Goal: Register for event/course

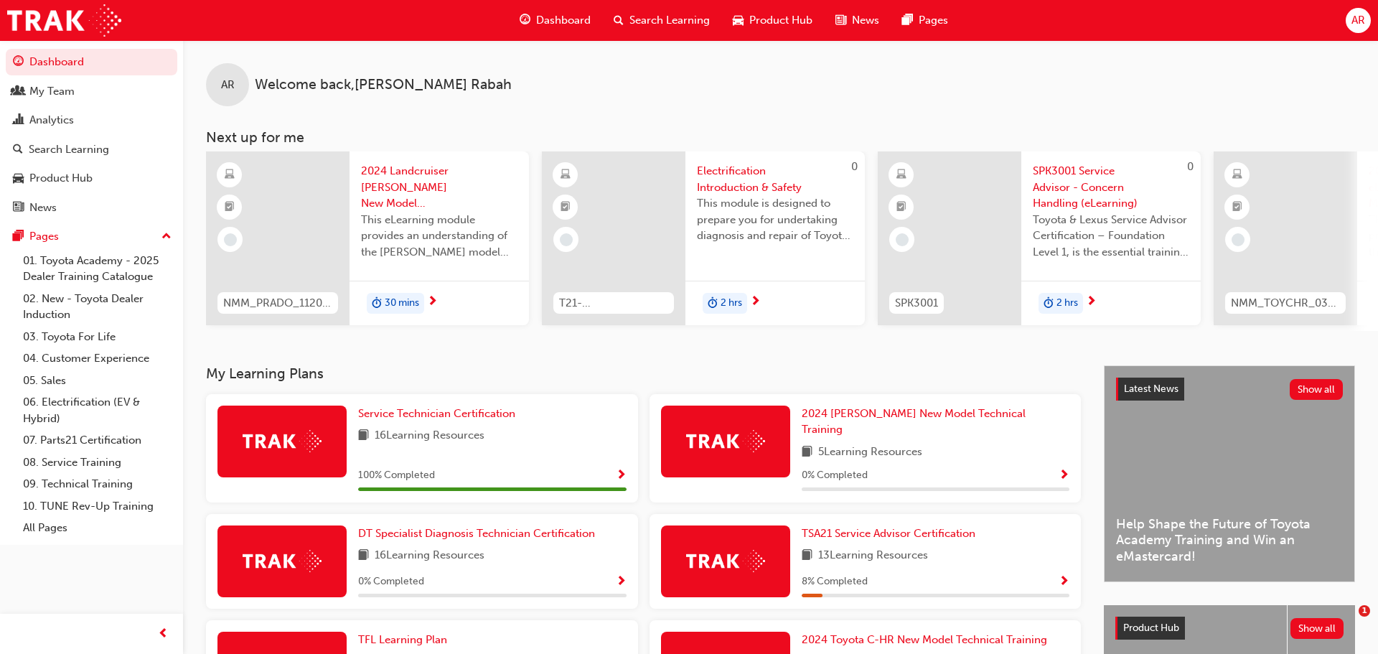
click at [551, 22] on span "Dashboard" at bounding box center [563, 20] width 55 height 17
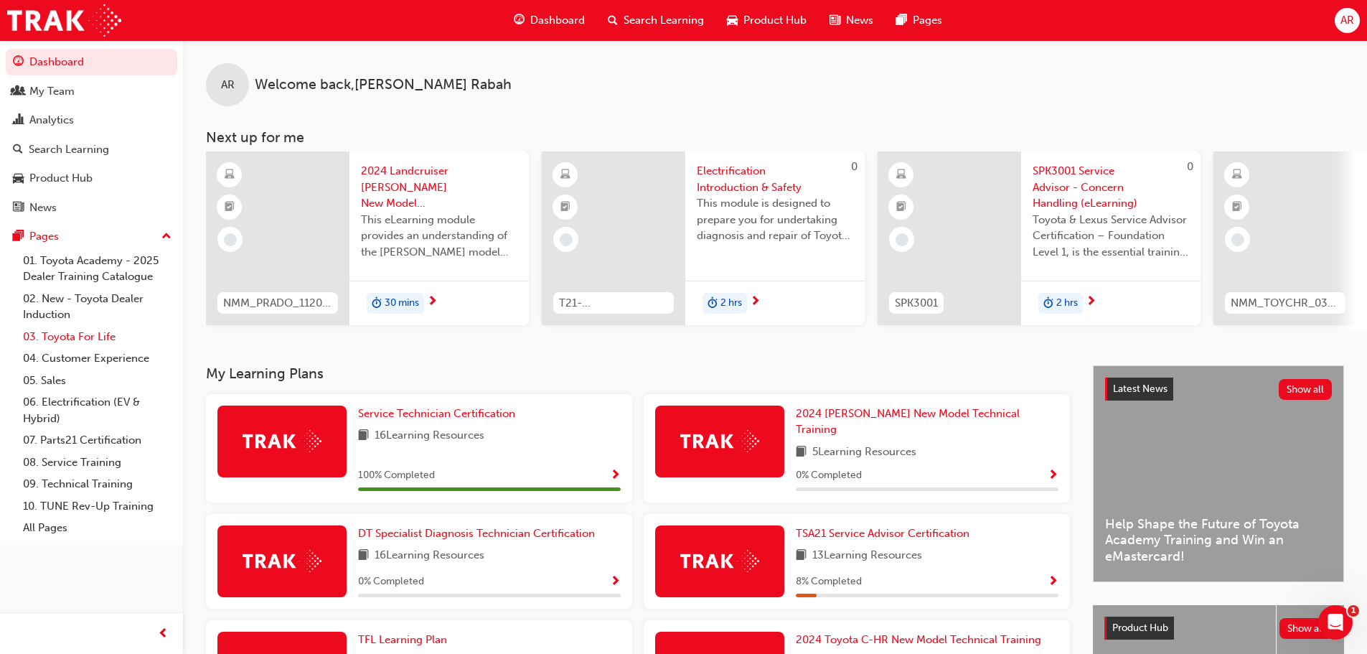
click at [87, 338] on link "03. Toyota For Life" at bounding box center [97, 337] width 160 height 22
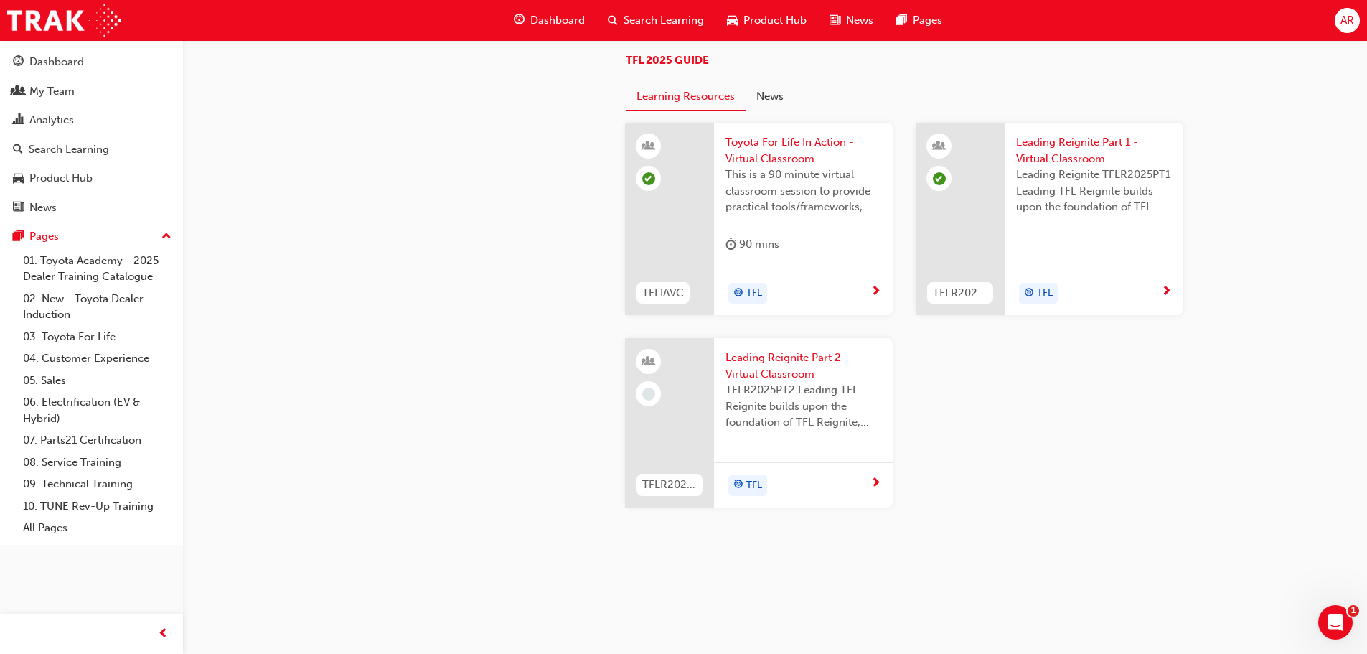
scroll to position [868, 0]
click at [757, 360] on span "Leading Reignite Part 2 - Virtual Classroom" at bounding box center [804, 361] width 156 height 32
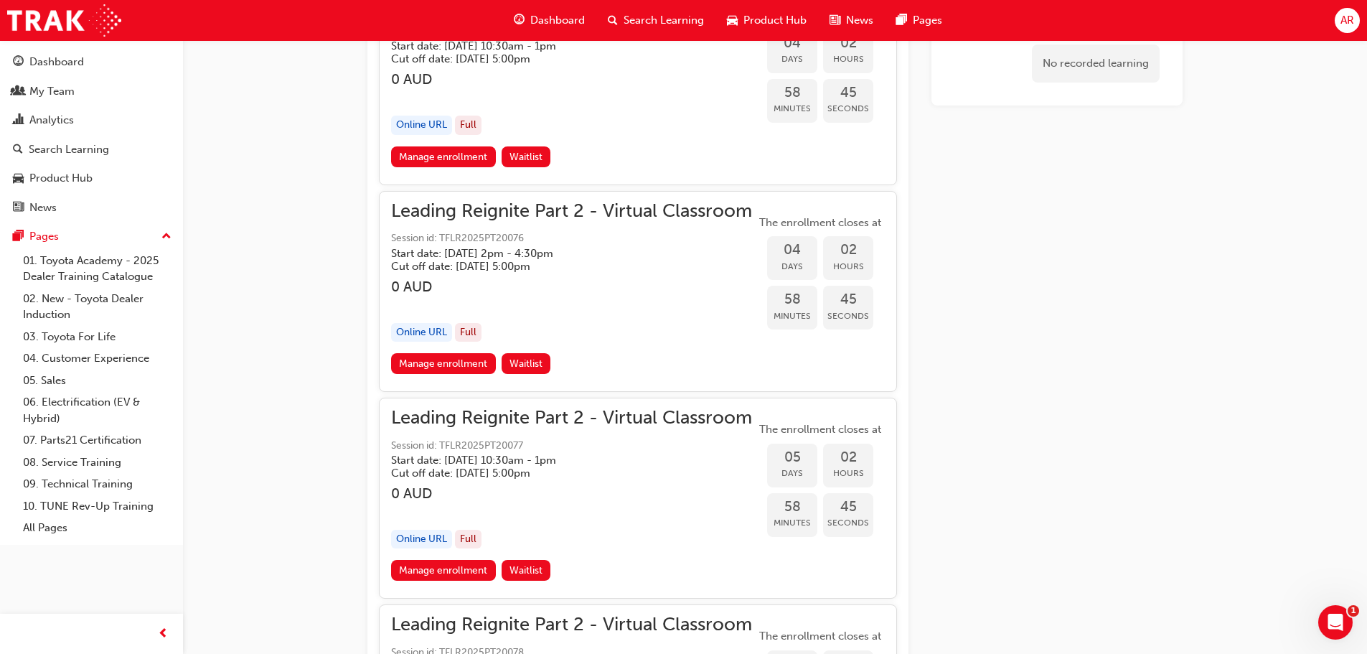
scroll to position [1204, 0]
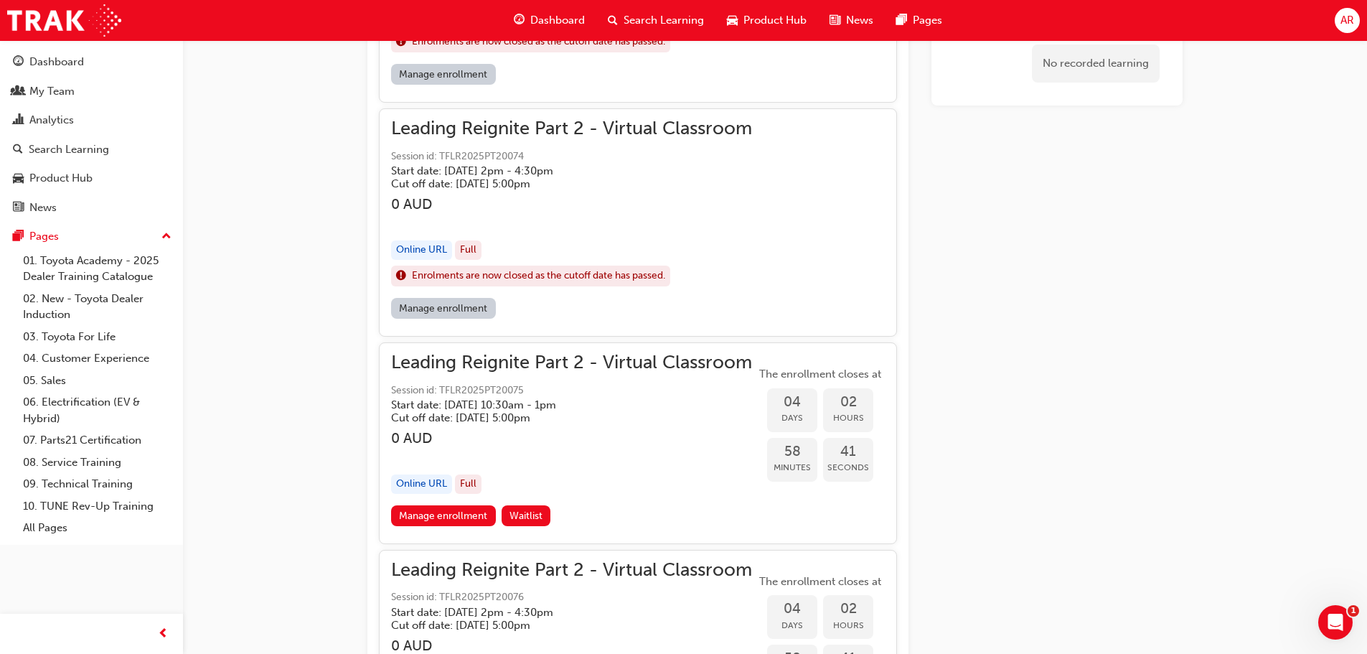
click at [446, 301] on link "Manage enrollment" at bounding box center [443, 308] width 105 height 21
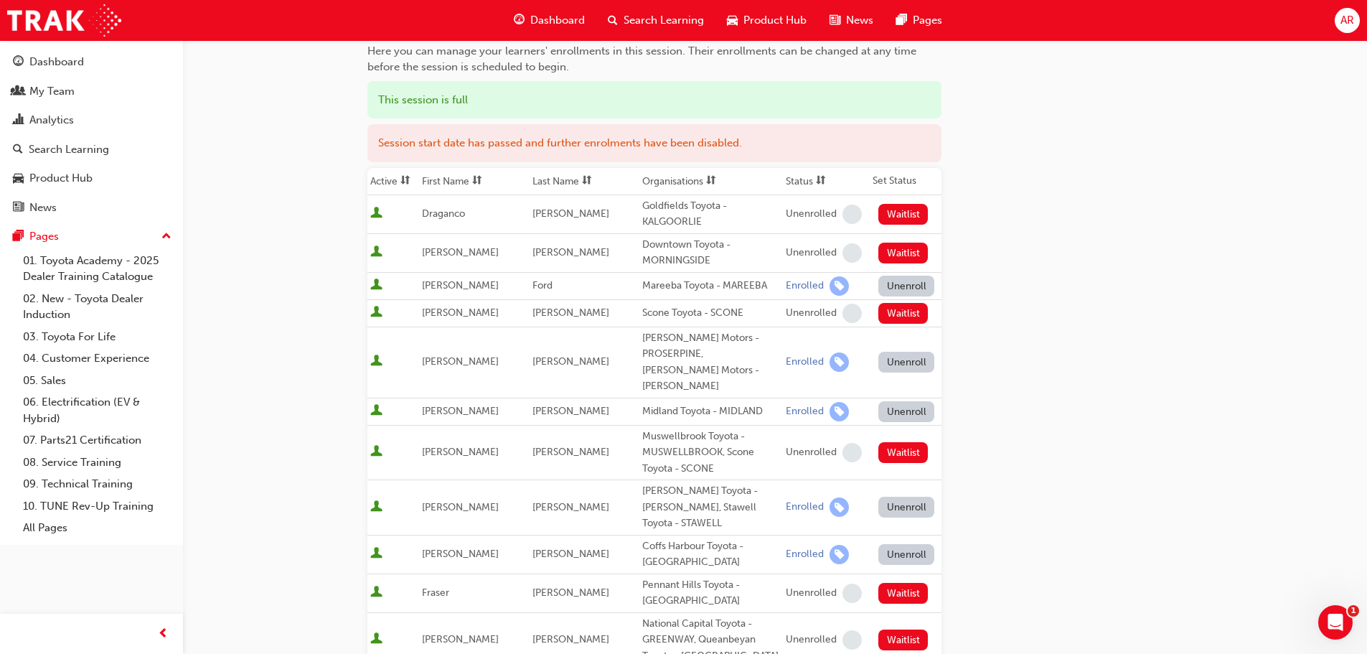
scroll to position [144, 0]
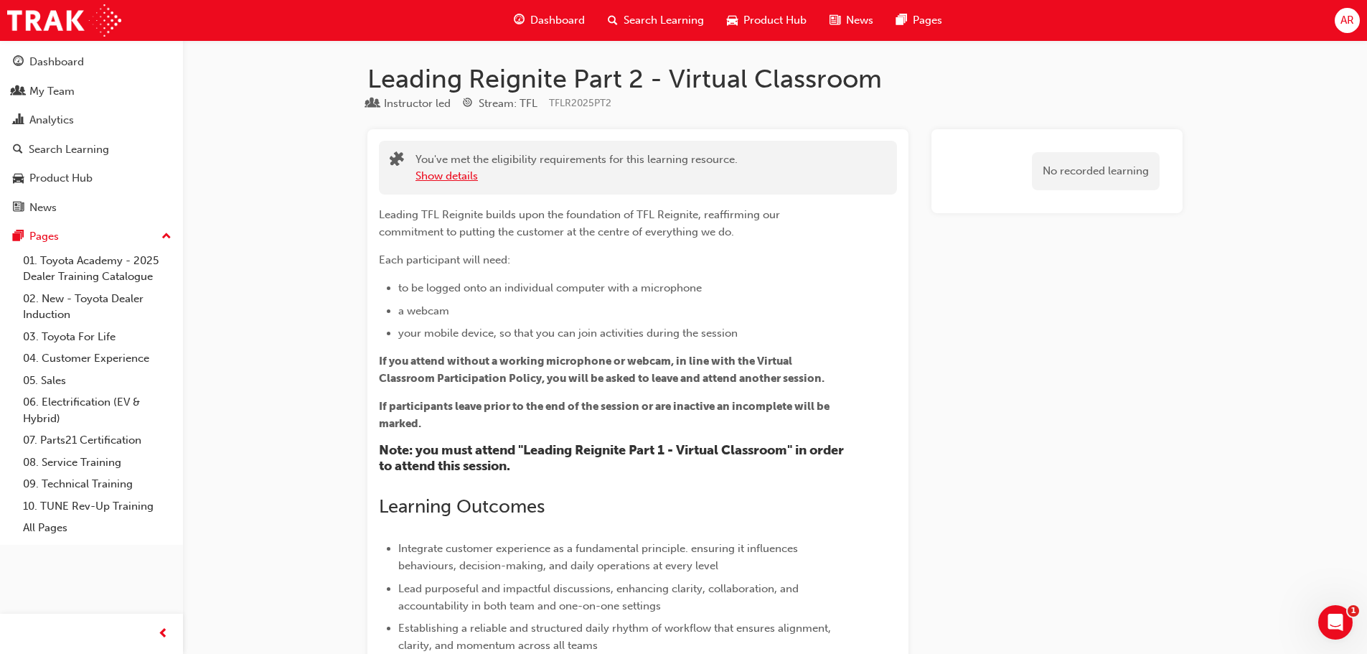
click at [444, 177] on button "Show details" at bounding box center [447, 176] width 62 height 17
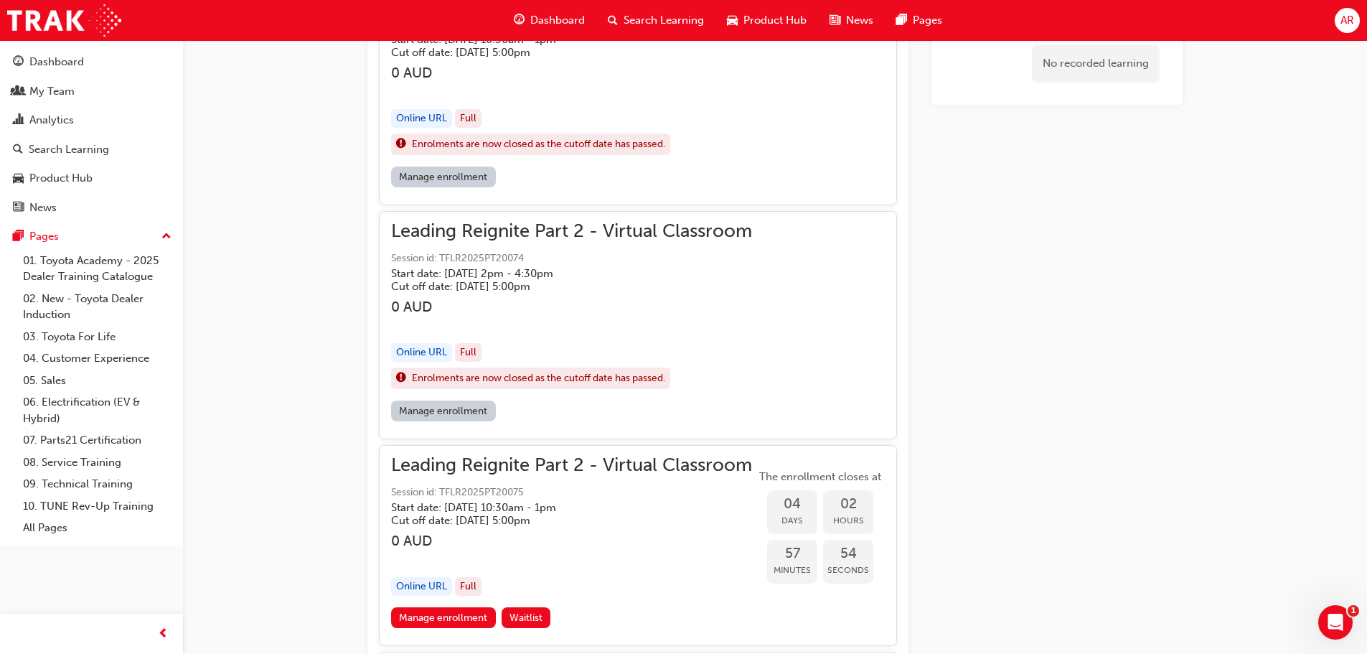
scroll to position [1148, 0]
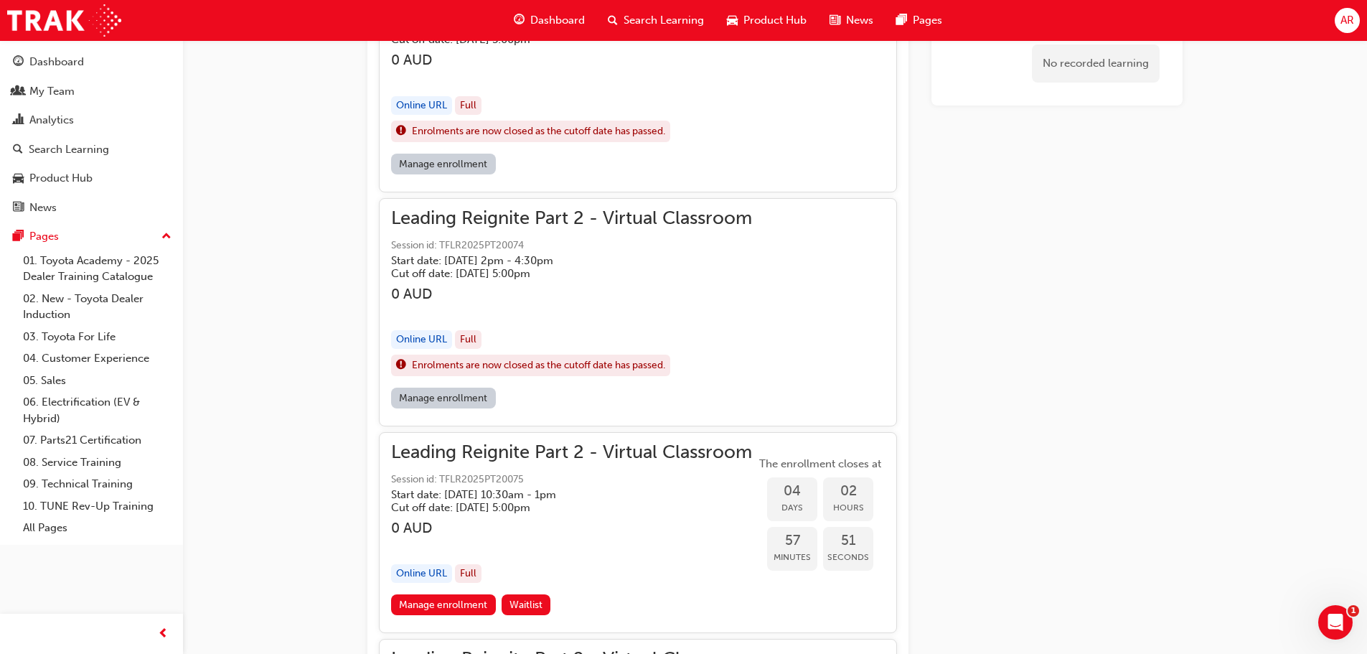
click at [428, 342] on div "Online URL" at bounding box center [421, 339] width 61 height 19
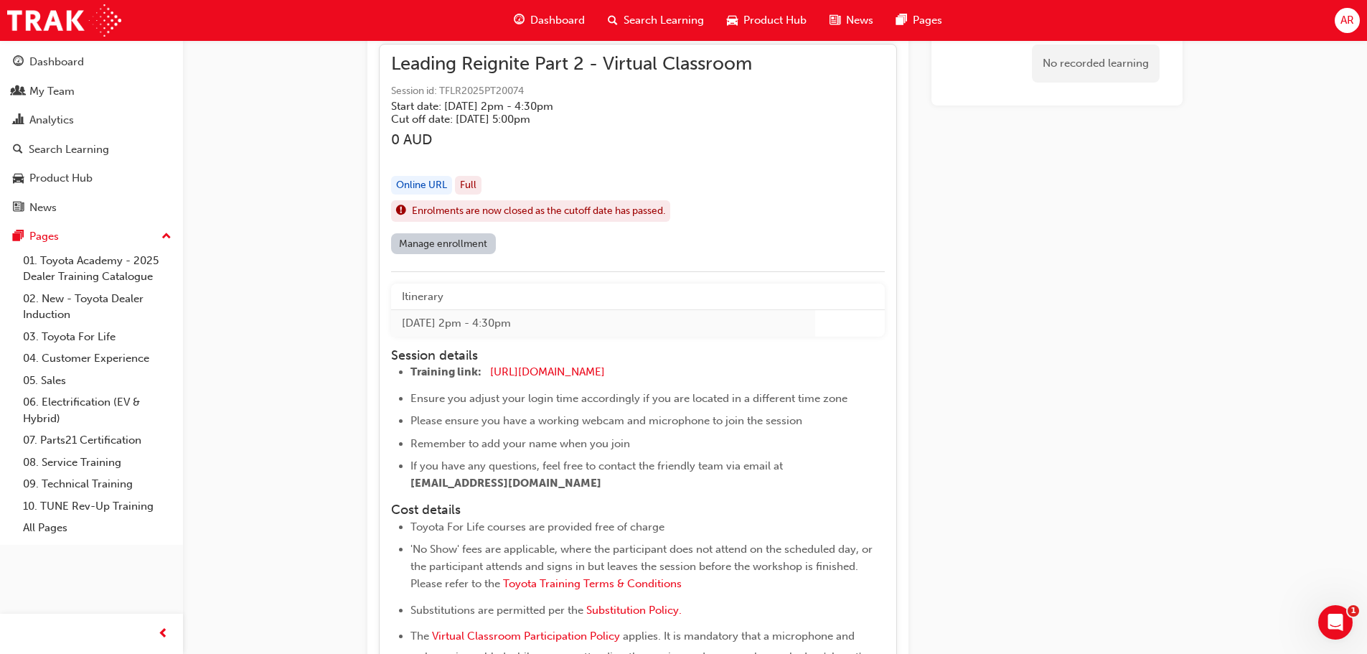
scroll to position [1364, 0]
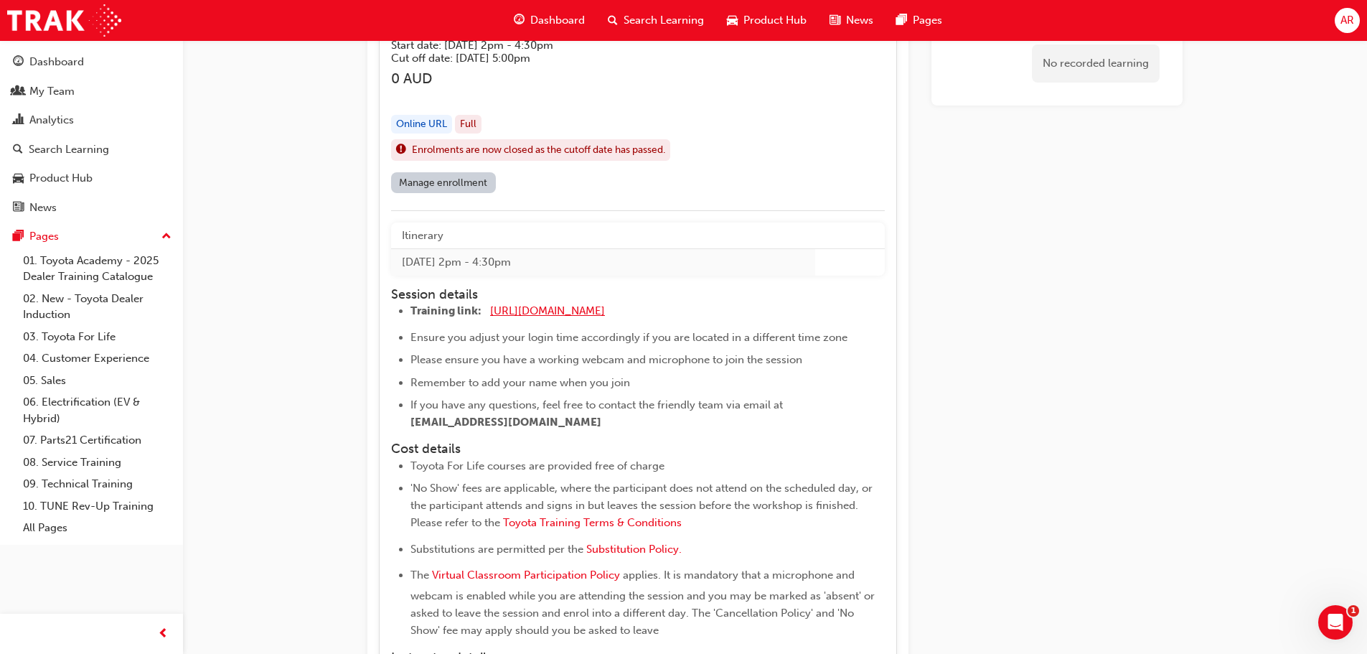
click at [548, 311] on span "[URL][DOMAIN_NAME]" at bounding box center [547, 310] width 115 height 13
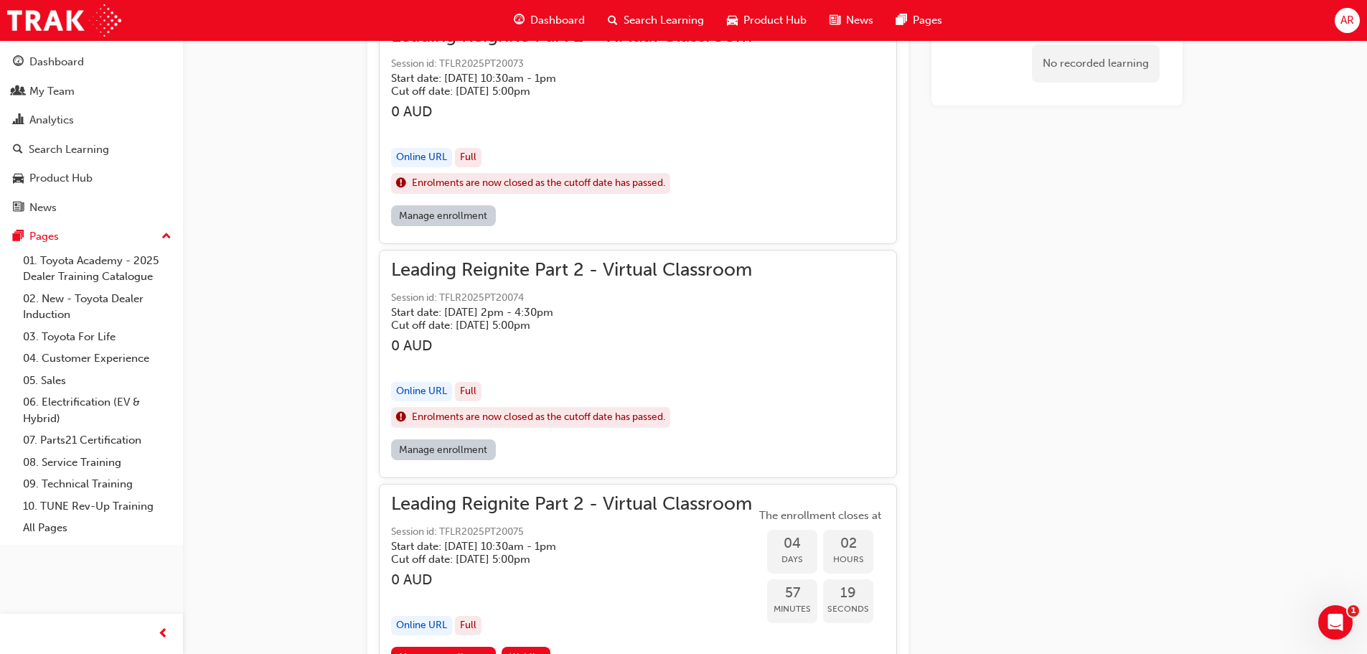
scroll to position [1065, 0]
drag, startPoint x: 413, startPoint y: 391, endPoint x: 305, endPoint y: 233, distance: 192.1
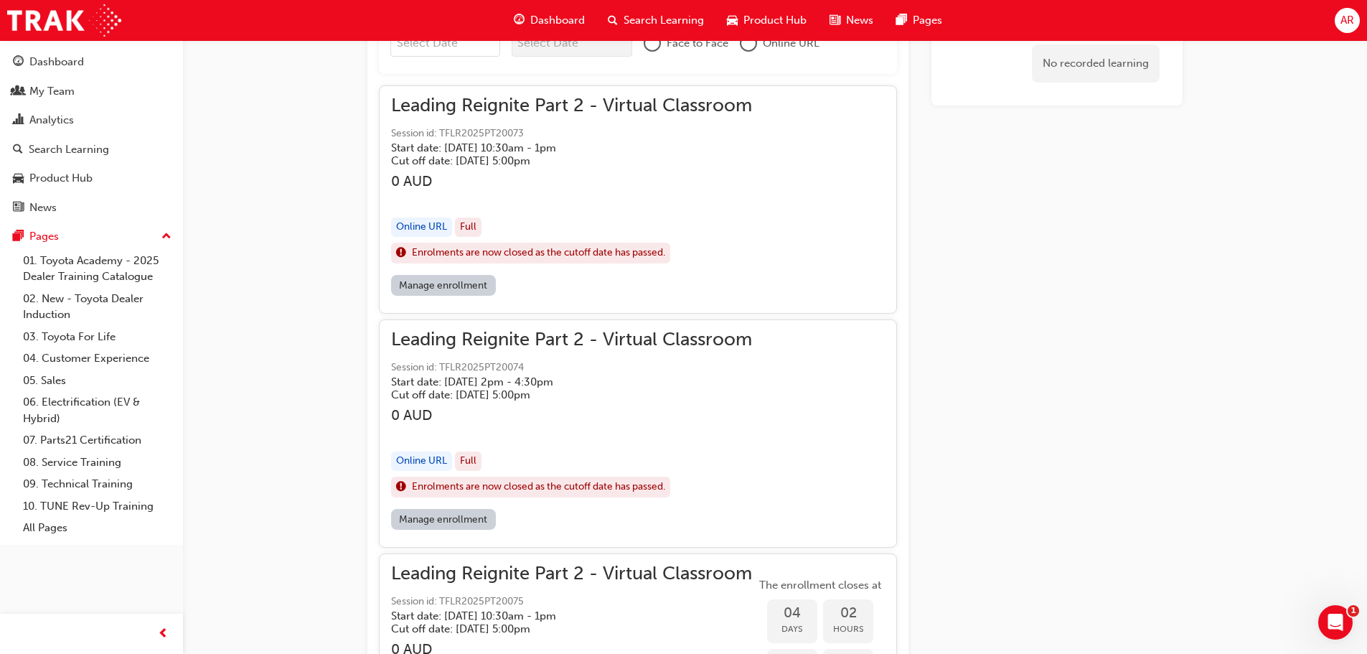
drag, startPoint x: 423, startPoint y: 225, endPoint x: 324, endPoint y: 314, distance: 132.2
click at [423, 223] on div "Online URL" at bounding box center [421, 226] width 61 height 19
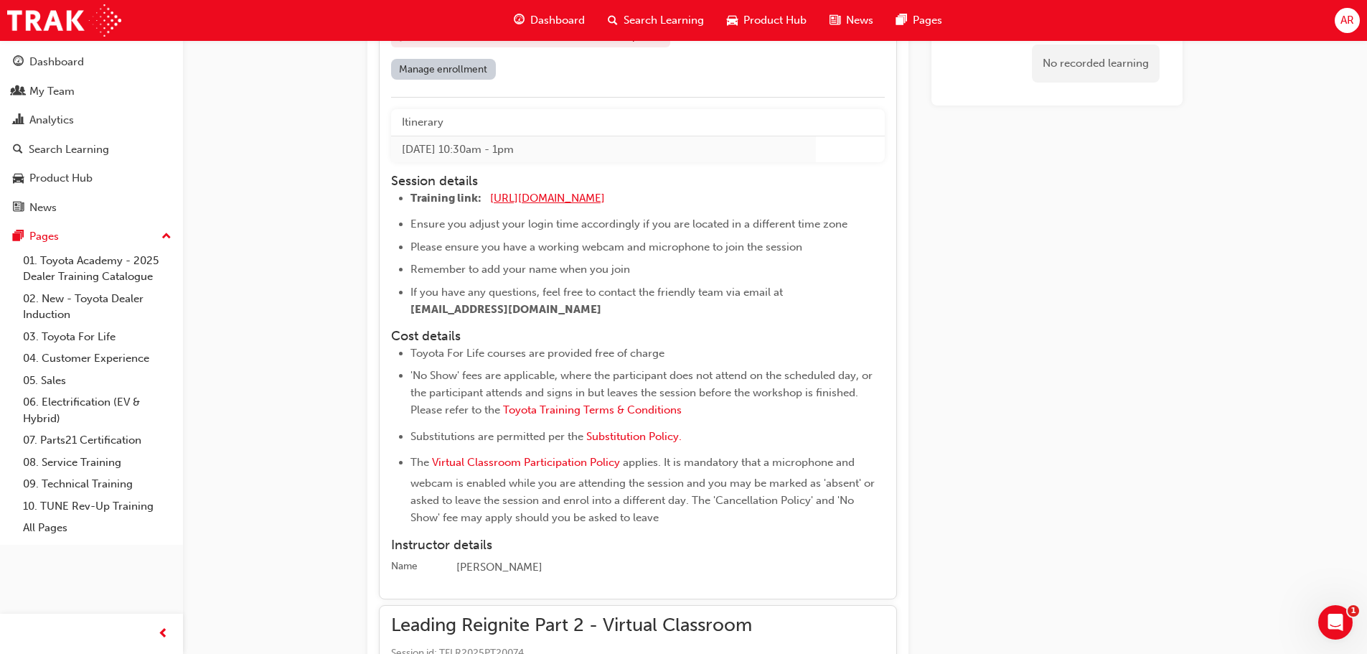
scroll to position [1209, 0]
click at [555, 201] on span "[URL][DOMAIN_NAME]" at bounding box center [547, 198] width 115 height 13
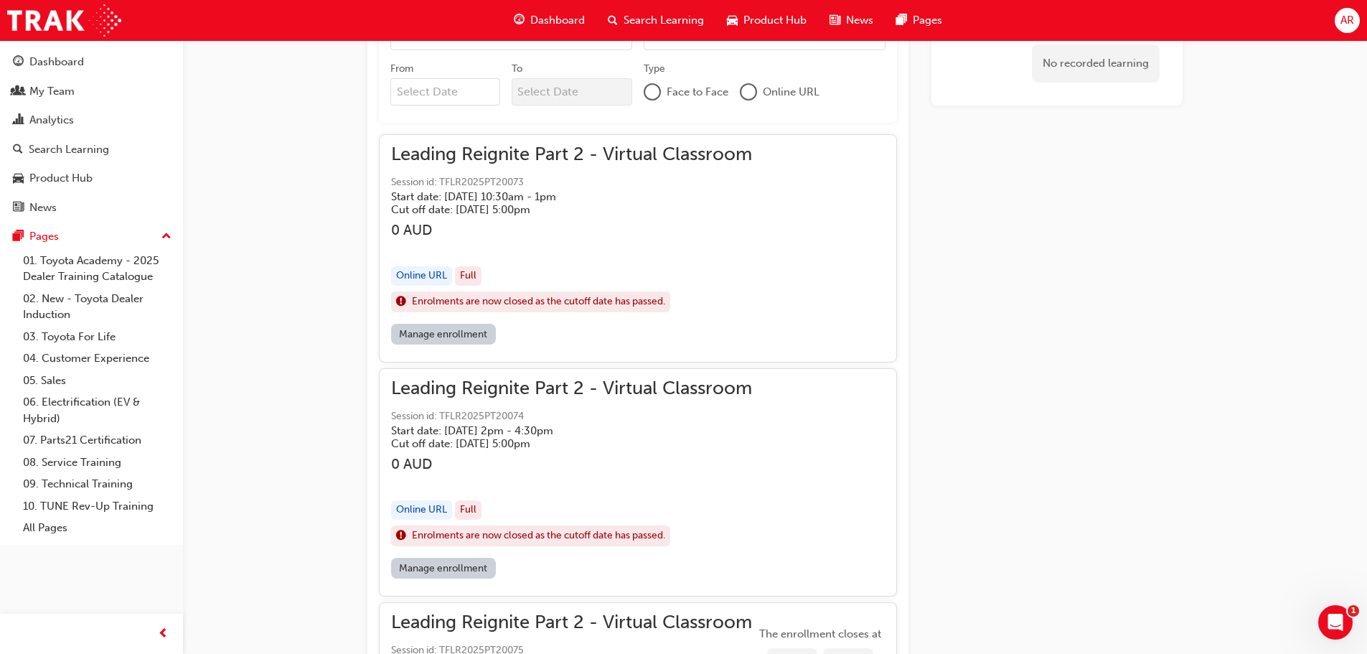
scroll to position [1005, 0]
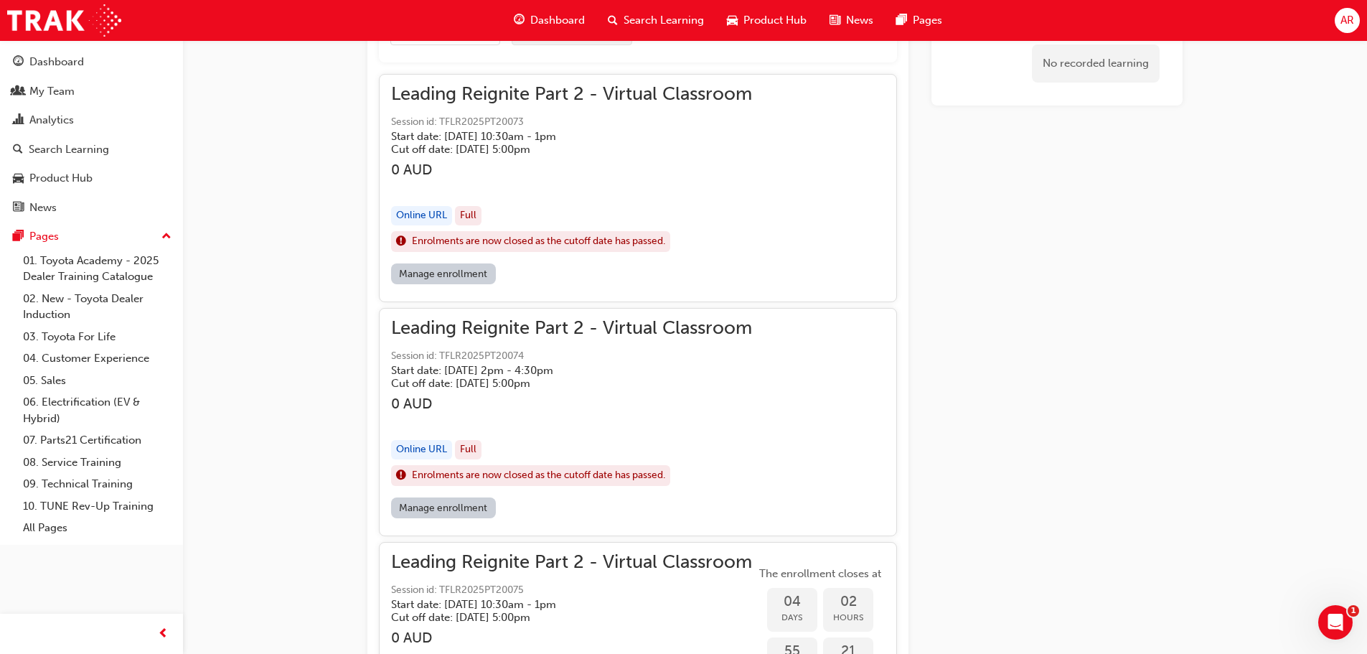
click at [415, 451] on div "Online URL" at bounding box center [421, 449] width 61 height 19
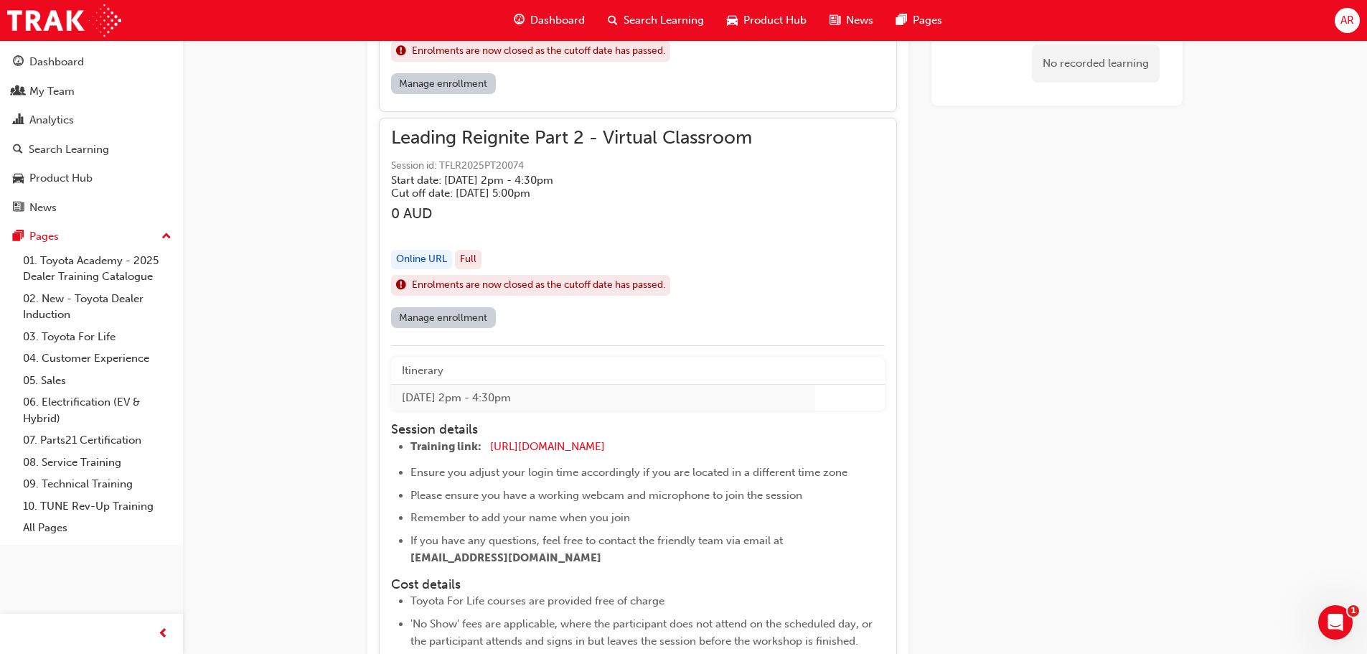
scroll to position [1292, 0]
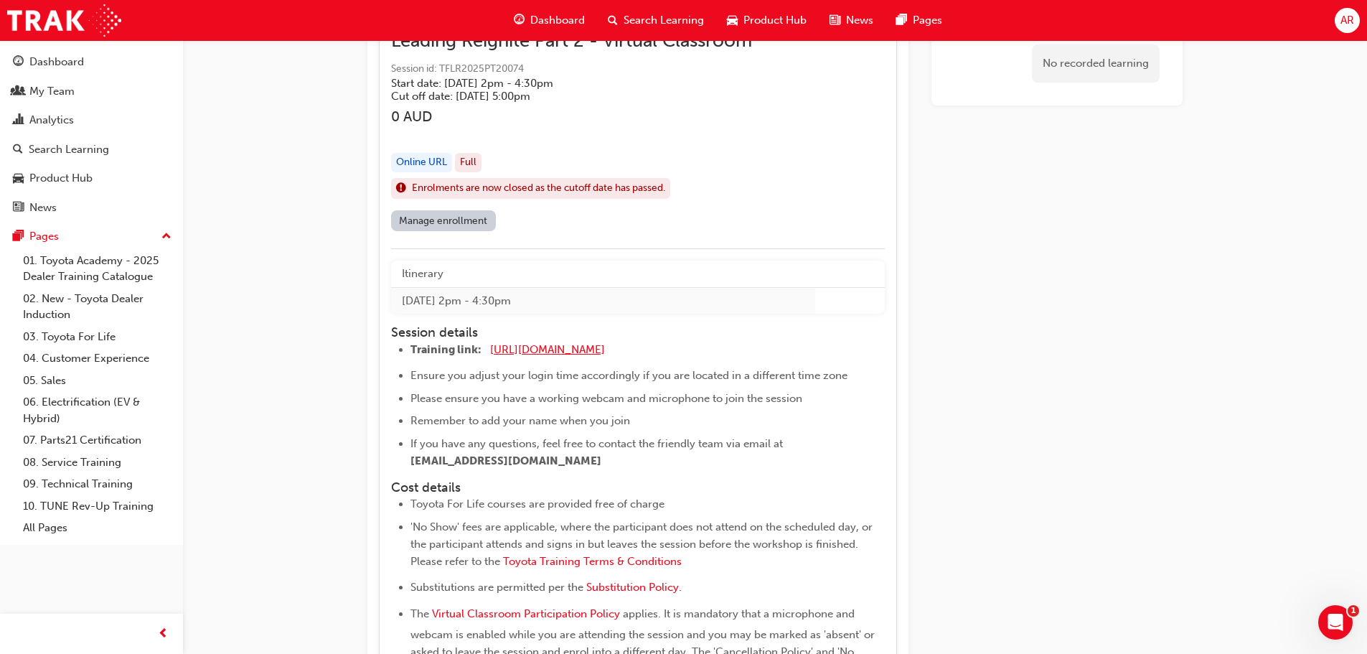
click at [567, 352] on span "[URL][DOMAIN_NAME]" at bounding box center [547, 349] width 115 height 13
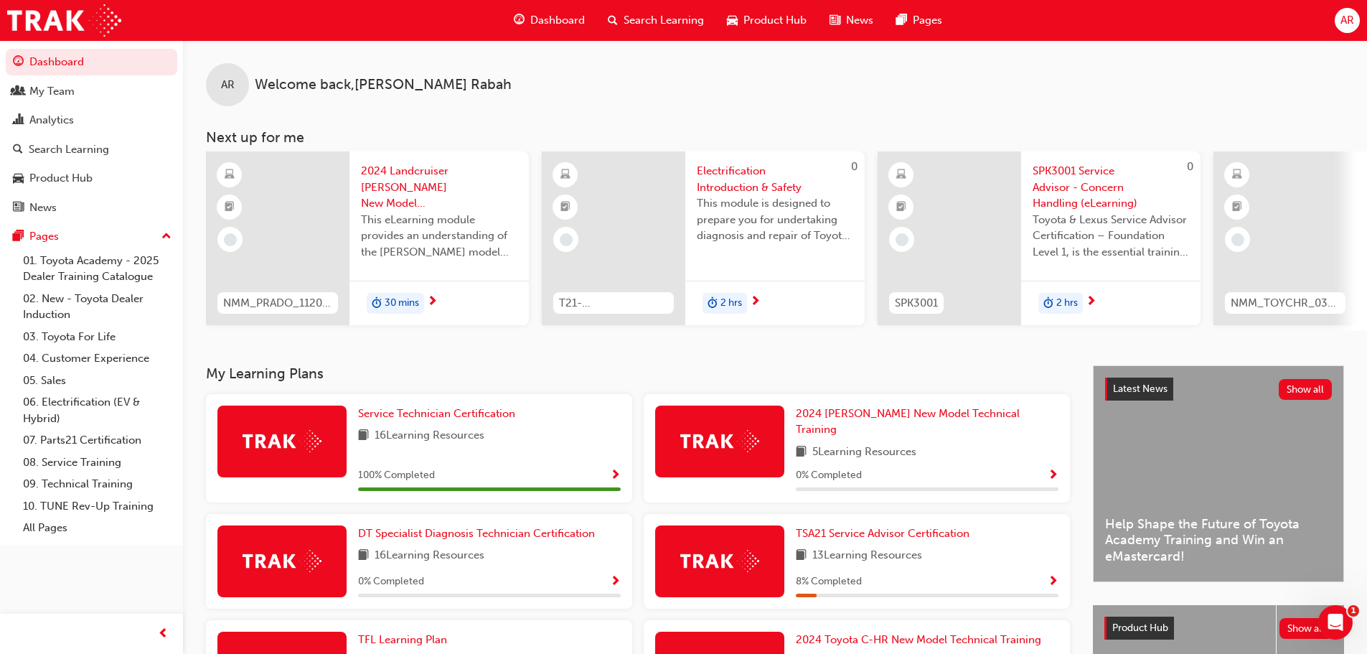
click at [339, 60] on div "AR Welcome back , Aiman Rabah" at bounding box center [775, 73] width 1184 height 66
